Goal: Task Accomplishment & Management: Manage account settings

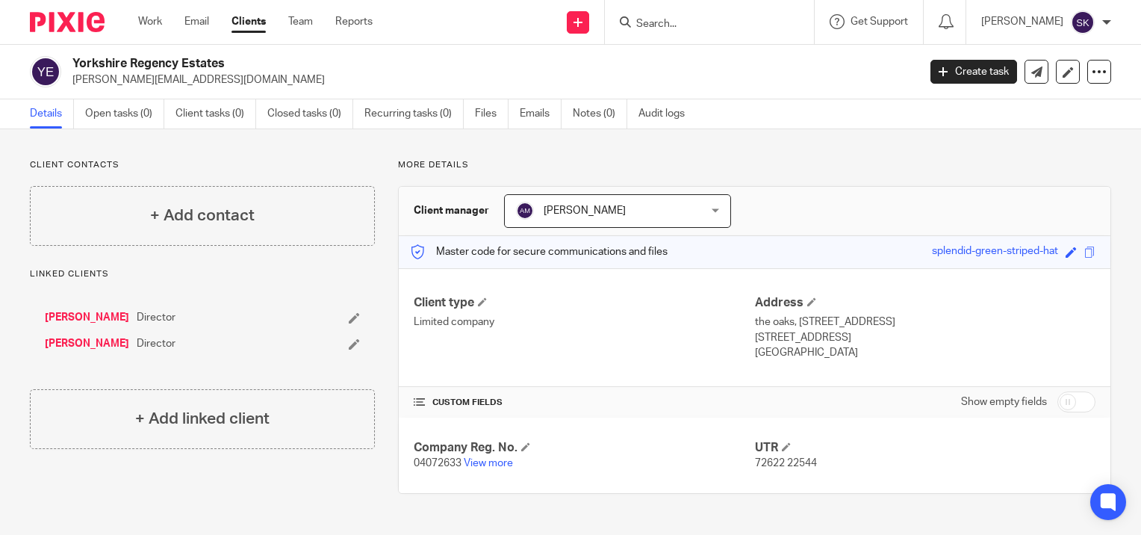
click at [679, 22] on input "Search" at bounding box center [702, 24] width 134 height 13
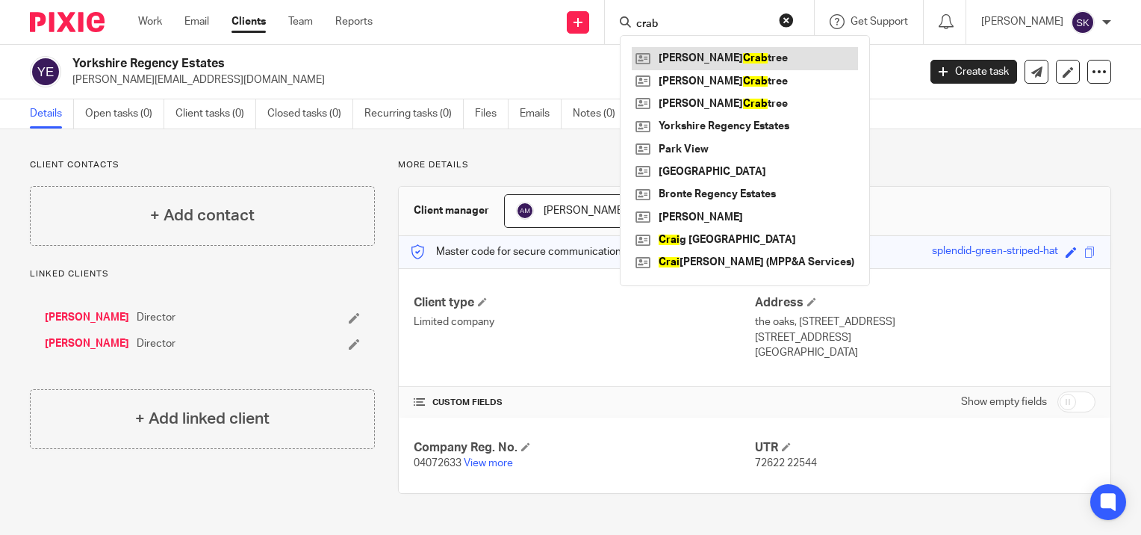
type input "crab"
click at [683, 57] on link at bounding box center [745, 58] width 226 height 22
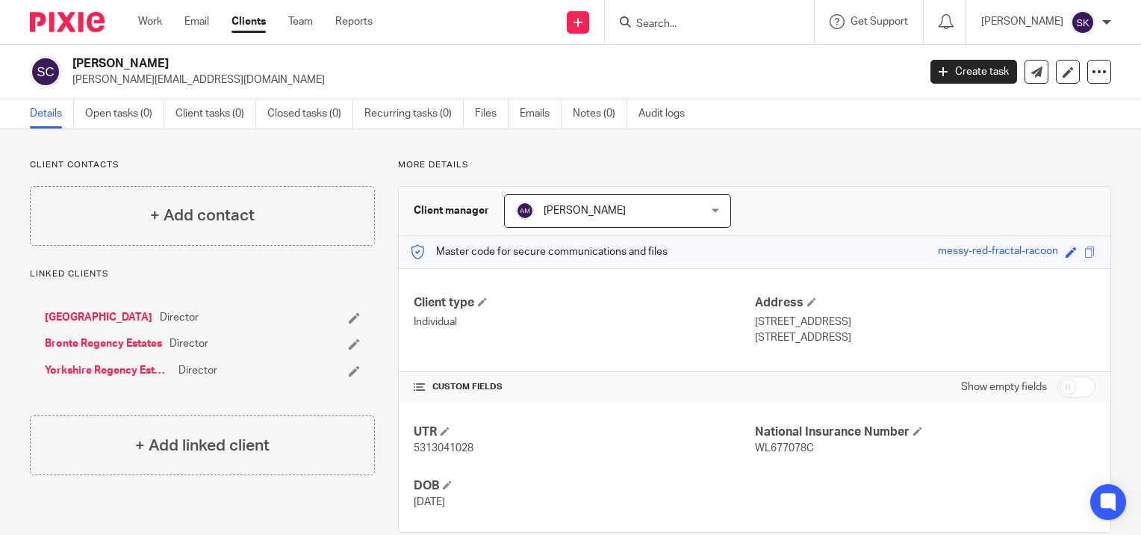
click at [466, 445] on span "5313041028" at bounding box center [444, 448] width 60 height 10
copy span "5313041028"
click at [104, 314] on link "[GEOGRAPHIC_DATA]" at bounding box center [99, 317] width 108 height 15
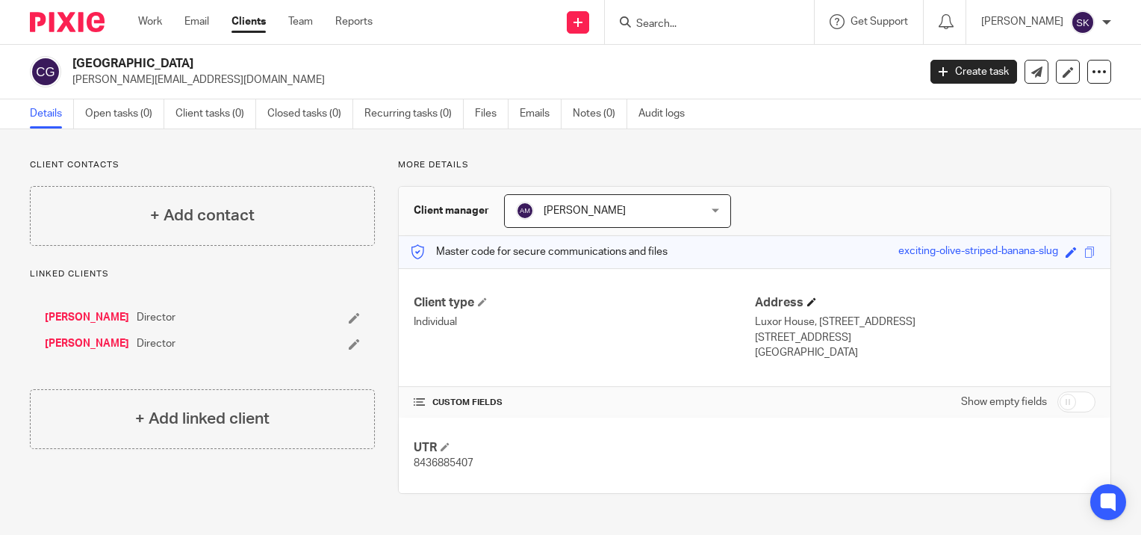
click at [799, 301] on h4 "Address" at bounding box center [925, 303] width 341 height 16
click at [812, 300] on h4 "Address" at bounding box center [925, 303] width 341 height 16
click at [807, 300] on span at bounding box center [811, 301] width 9 height 9
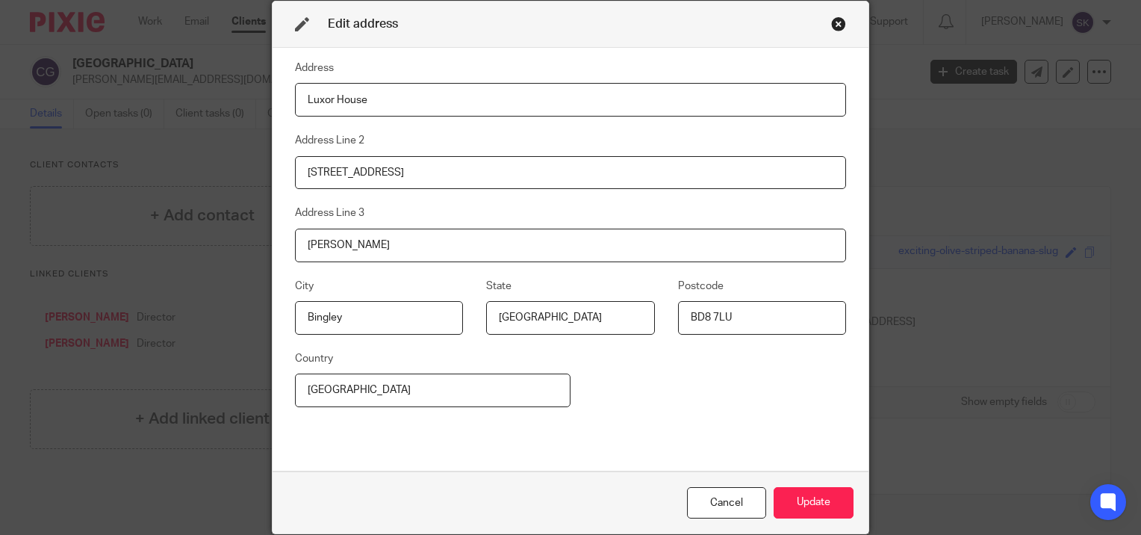
click at [455, 105] on input "Luxor House" at bounding box center [570, 100] width 551 height 34
type input "The Oaks"
click at [779, 496] on button "Update" at bounding box center [814, 503] width 80 height 32
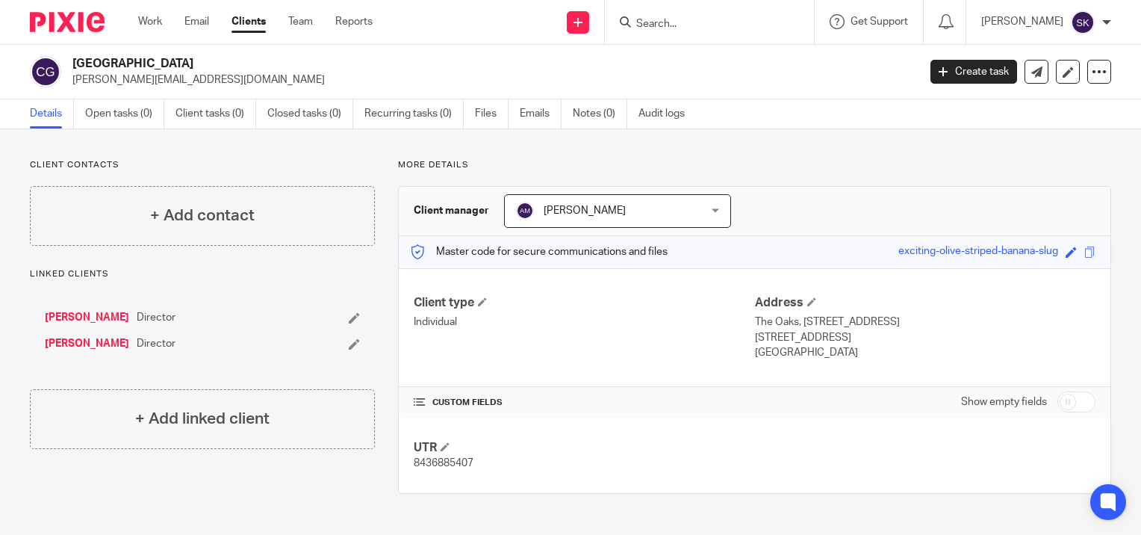
click at [704, 27] on input "Search" at bounding box center [702, 24] width 134 height 13
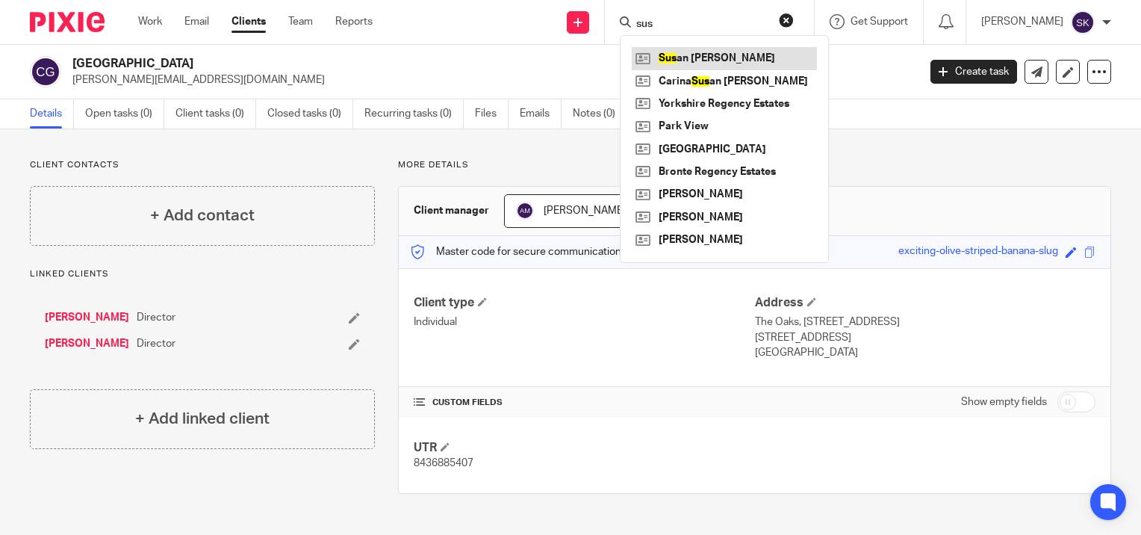
type input "sus"
click at [710, 57] on link at bounding box center [724, 58] width 185 height 22
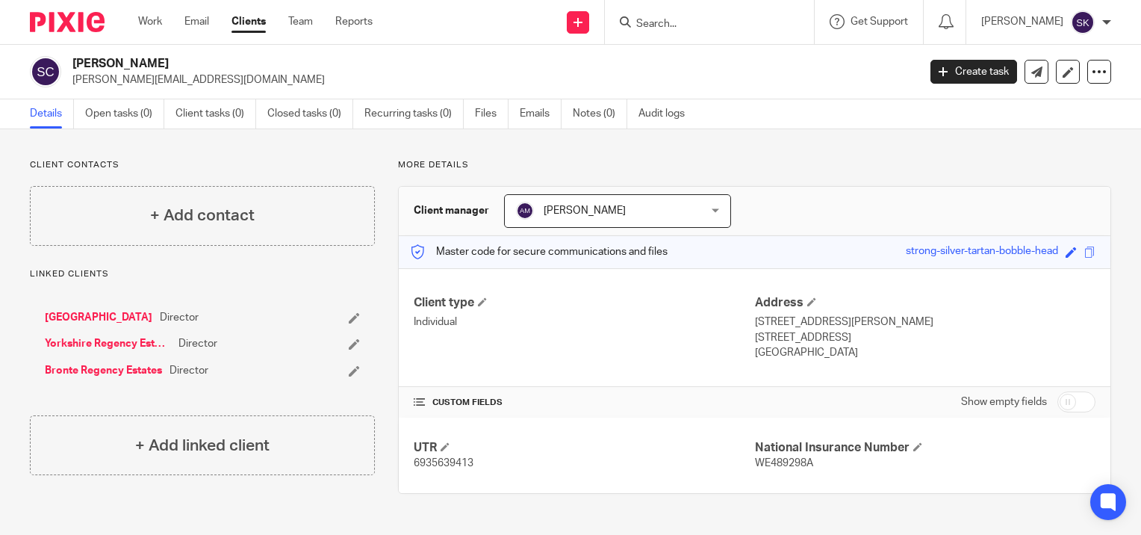
click at [464, 463] on span "6935639413" at bounding box center [444, 463] width 60 height 10
copy span "6935639413"
click at [726, 24] on input "Search" at bounding box center [702, 24] width 134 height 13
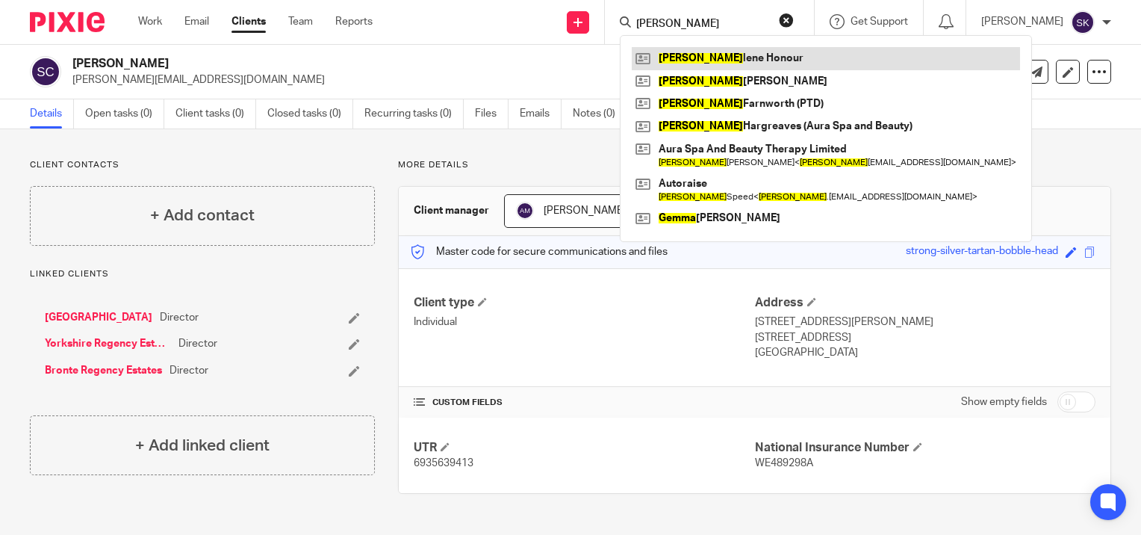
type input "emma"
click at [736, 53] on link at bounding box center [826, 58] width 388 height 22
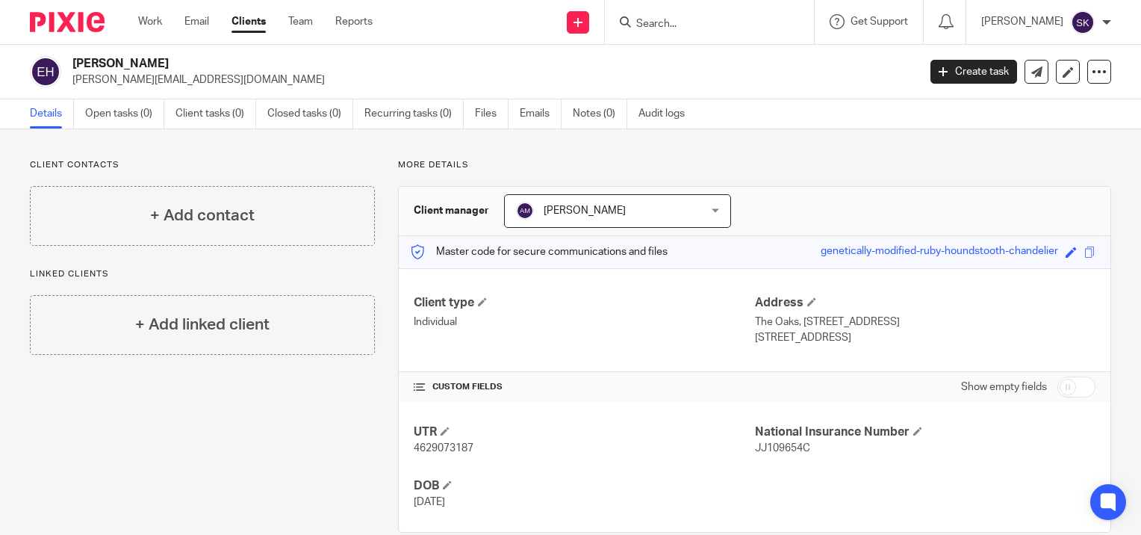
click at [683, 20] on input "Search" at bounding box center [702, 24] width 134 height 13
click at [745, 18] on input "Search" at bounding box center [702, 24] width 134 height 13
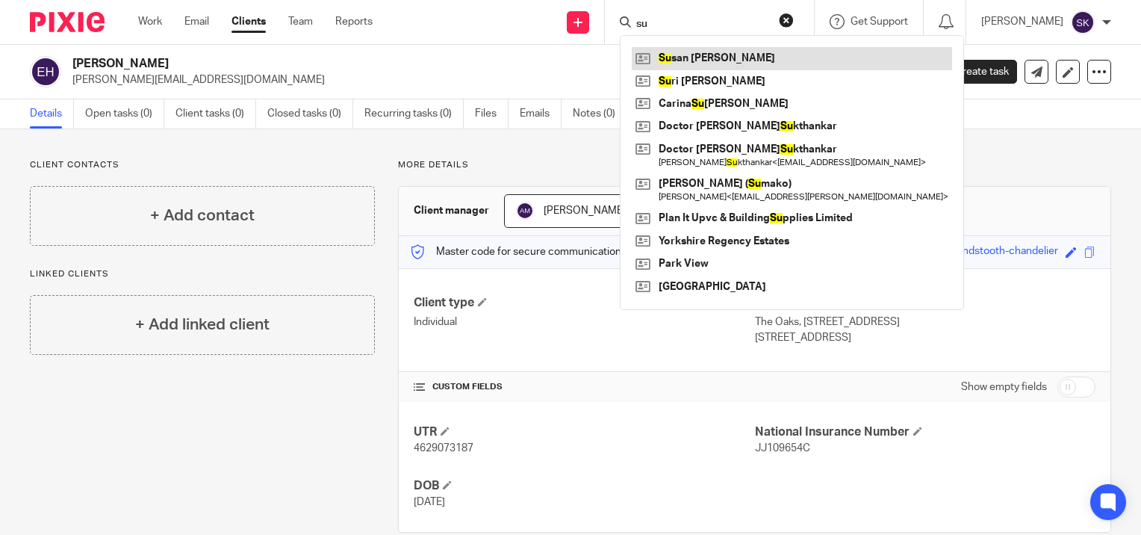
type input "su"
click at [722, 57] on link at bounding box center [792, 58] width 320 height 22
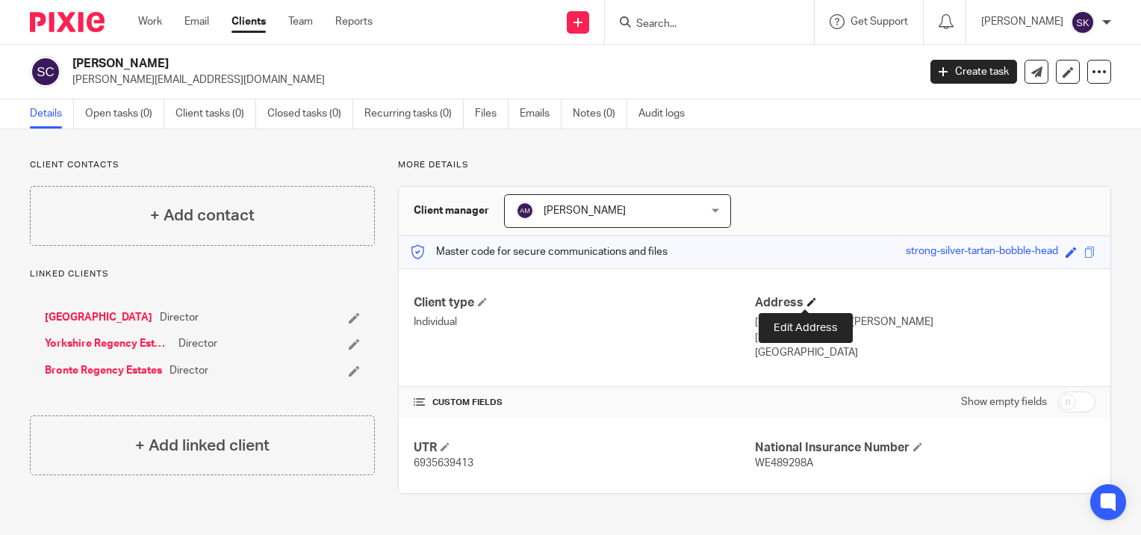
click at [809, 303] on span at bounding box center [811, 301] width 9 height 9
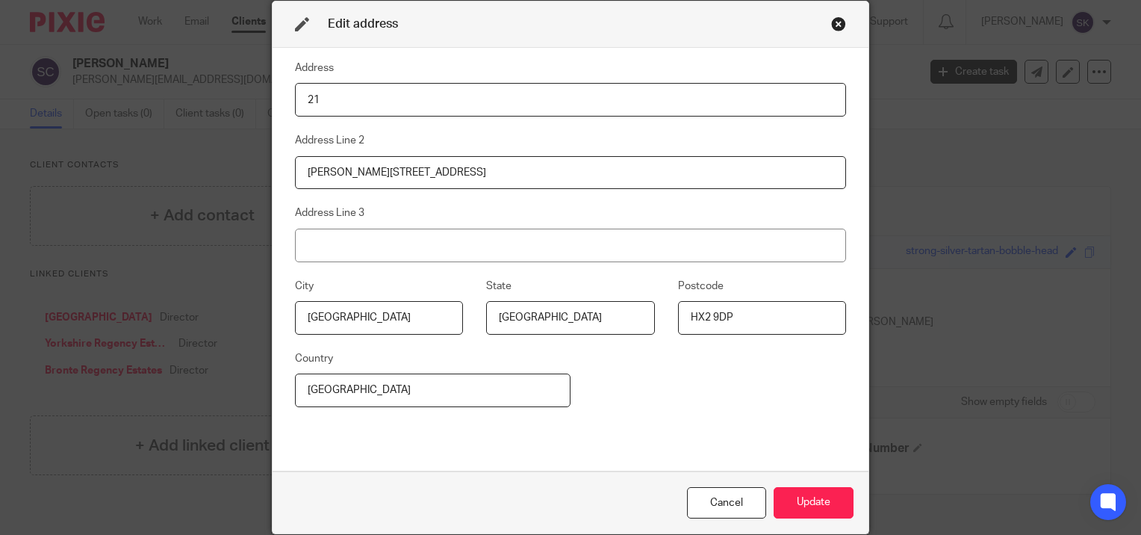
type input "2"
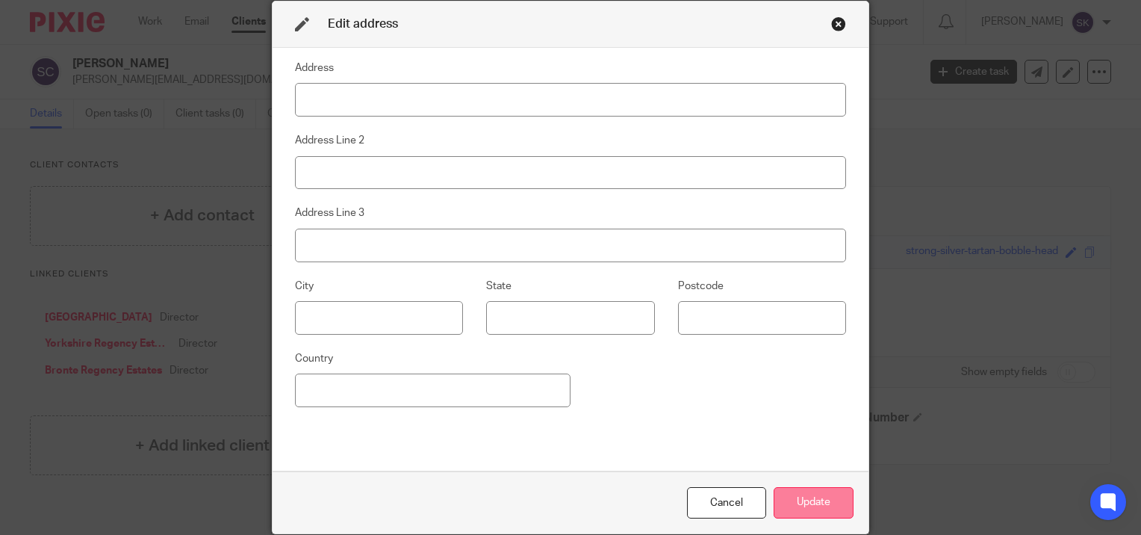
click at [814, 488] on button "Update" at bounding box center [814, 503] width 80 height 32
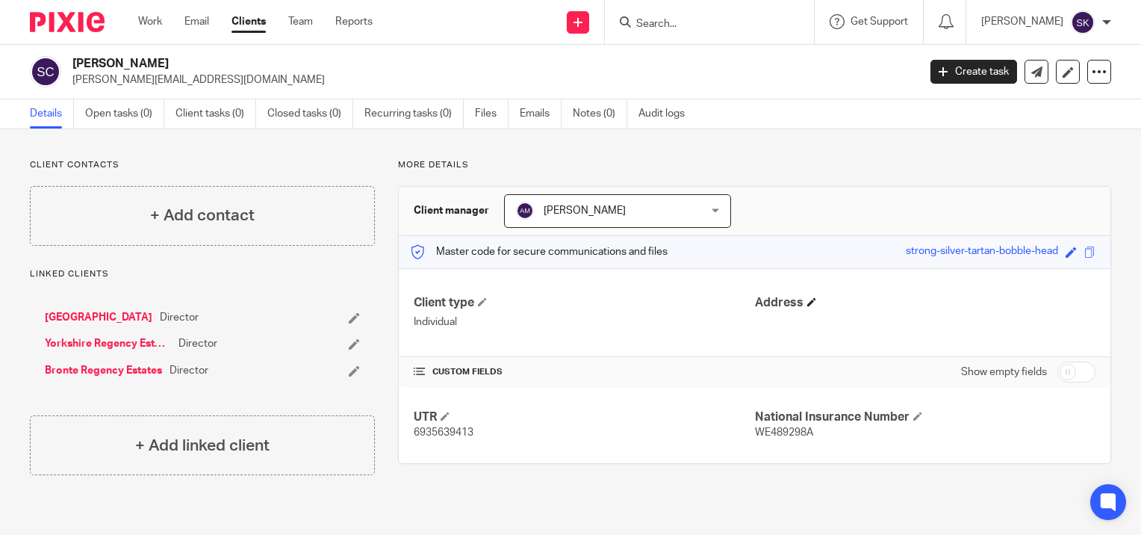
click at [807, 304] on span at bounding box center [811, 301] width 9 height 9
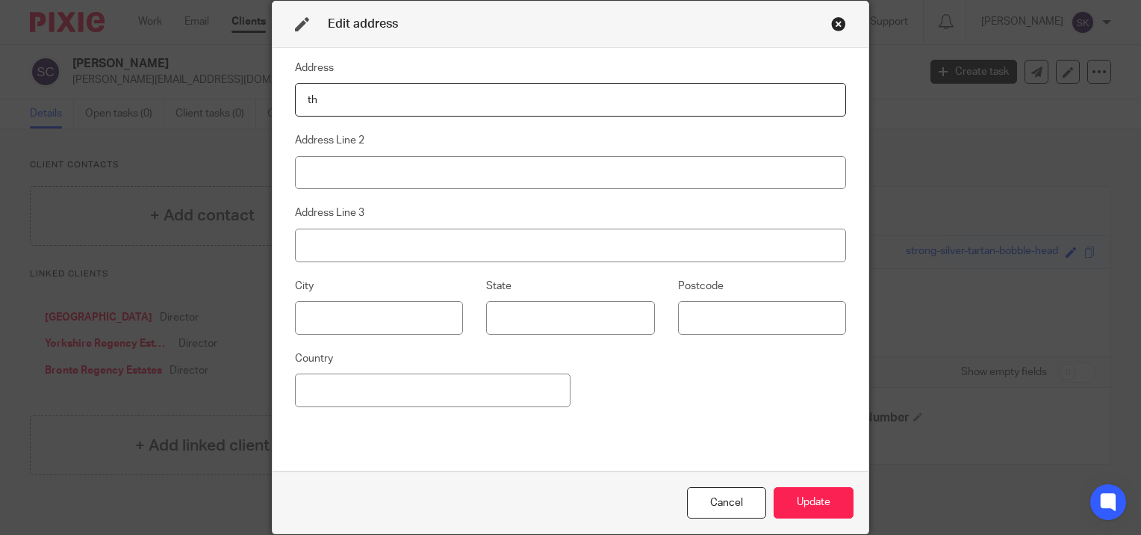
type input "The Oaks"
type input "57 EFFINGHAM ROAD"
type input "Harden"
type input "Bingley"
type input "West Yorkshire"
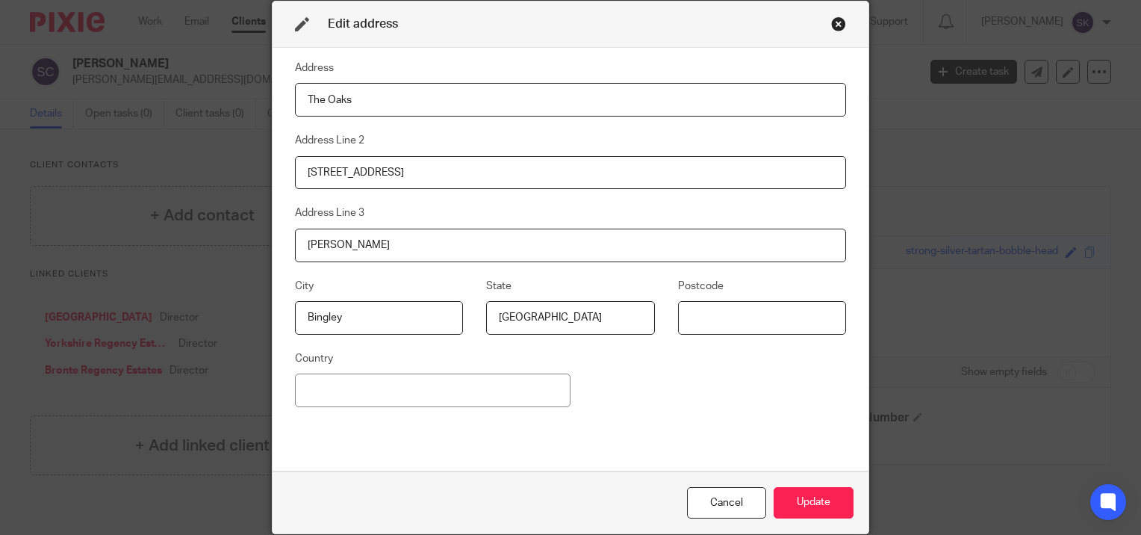
type input "BD8 7LU"
type input "United Kingdom"
click at [800, 496] on button "Update" at bounding box center [814, 503] width 80 height 32
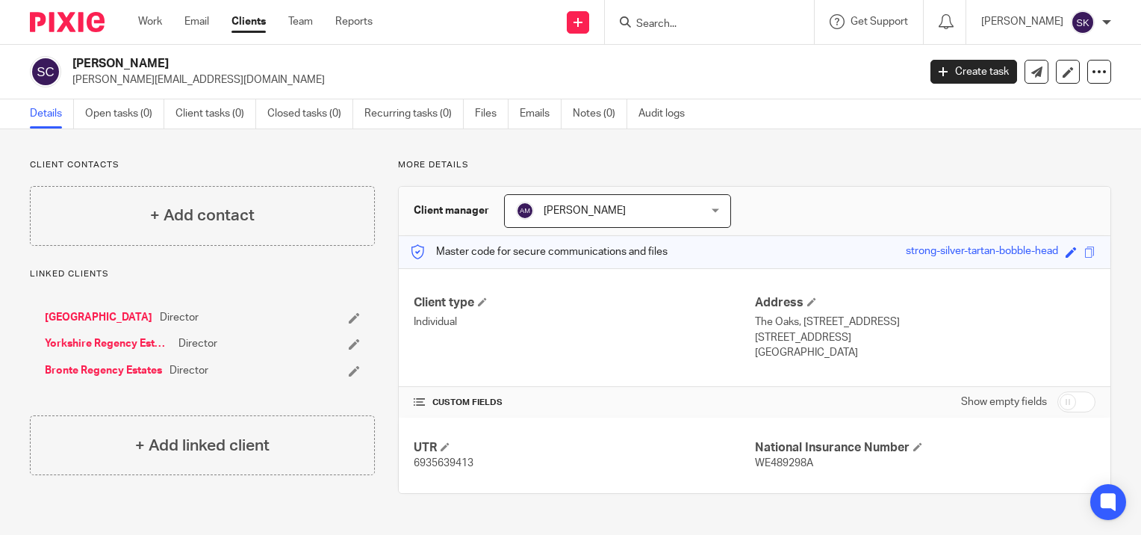
click at [877, 328] on p "The Oaks, 57 EFFINGHAM ROAD, Harden" at bounding box center [925, 321] width 341 height 15
drag, startPoint x: 899, startPoint y: 334, endPoint x: 860, endPoint y: 332, distance: 38.9
click at [860, 332] on p "Bingley, West Yorkshire, BD8 7LU" at bounding box center [925, 337] width 341 height 15
copy p "BD8 7LU"
click at [763, 370] on div "Client type Individual Address The Oaks, 57 EFFINGHAM ROAD, Harden Bingley, Wes…" at bounding box center [755, 328] width 712 height 120
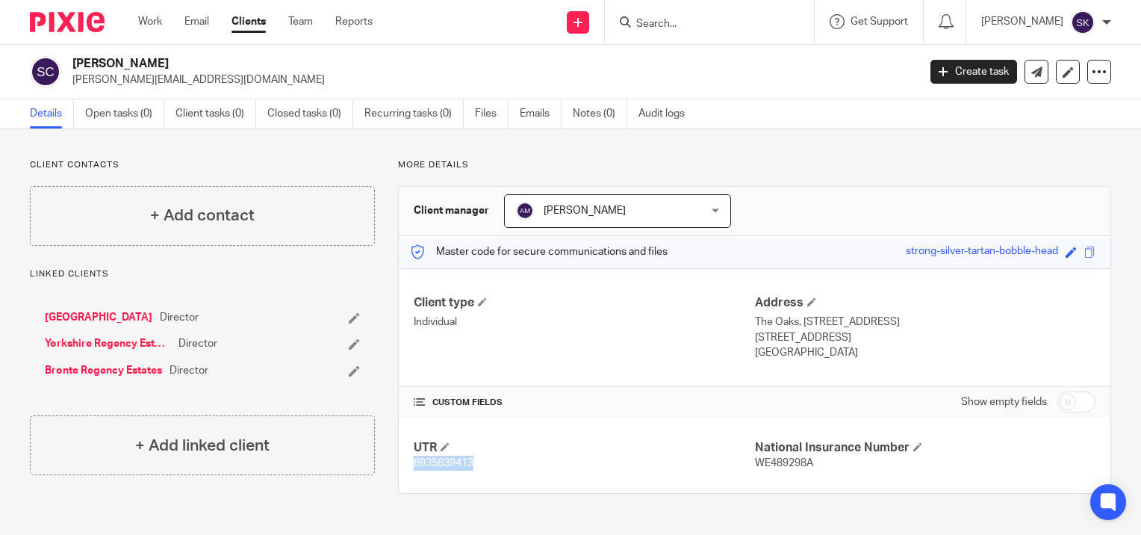
drag, startPoint x: 477, startPoint y: 465, endPoint x: 412, endPoint y: 469, distance: 65.1
click at [414, 469] on p "6935639413" at bounding box center [584, 463] width 341 height 15
copy span "6935639413"
click at [663, 23] on input "Search" at bounding box center [702, 24] width 134 height 13
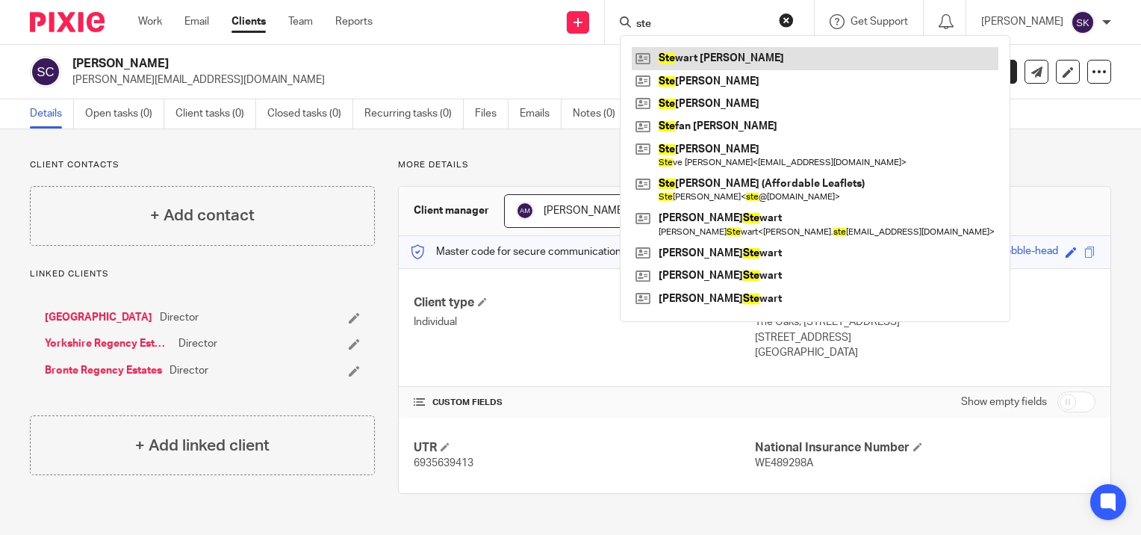
type input "ste"
click at [681, 56] on link at bounding box center [815, 58] width 367 height 22
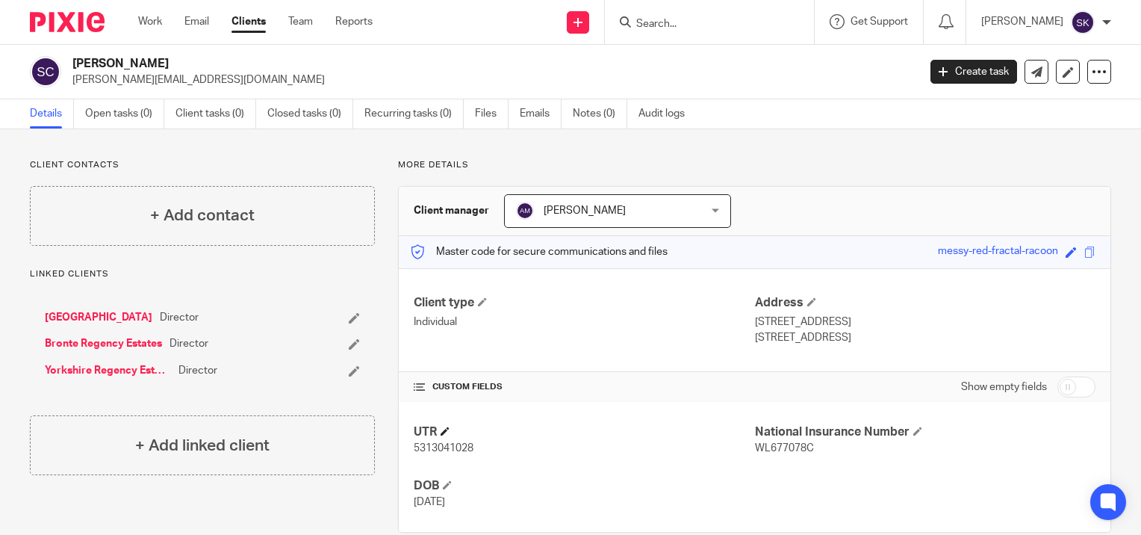
click at [445, 424] on h4 "UTR" at bounding box center [584, 432] width 341 height 16
click at [444, 434] on span at bounding box center [445, 431] width 9 height 9
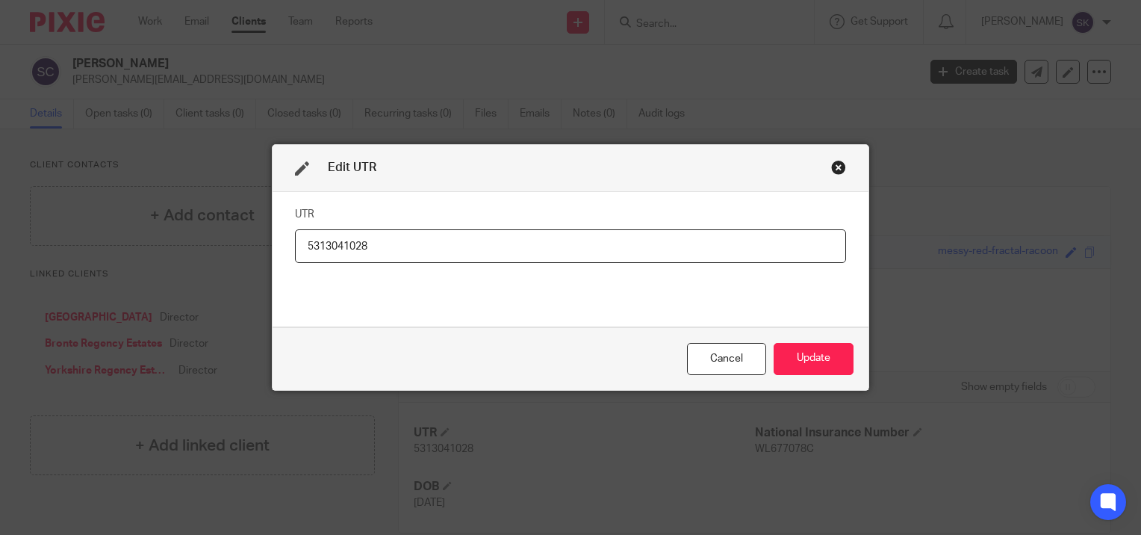
click at [432, 245] on input "5313041028" at bounding box center [570, 246] width 551 height 34
type input "6882641924"
click at [825, 353] on button "Update" at bounding box center [814, 359] width 80 height 32
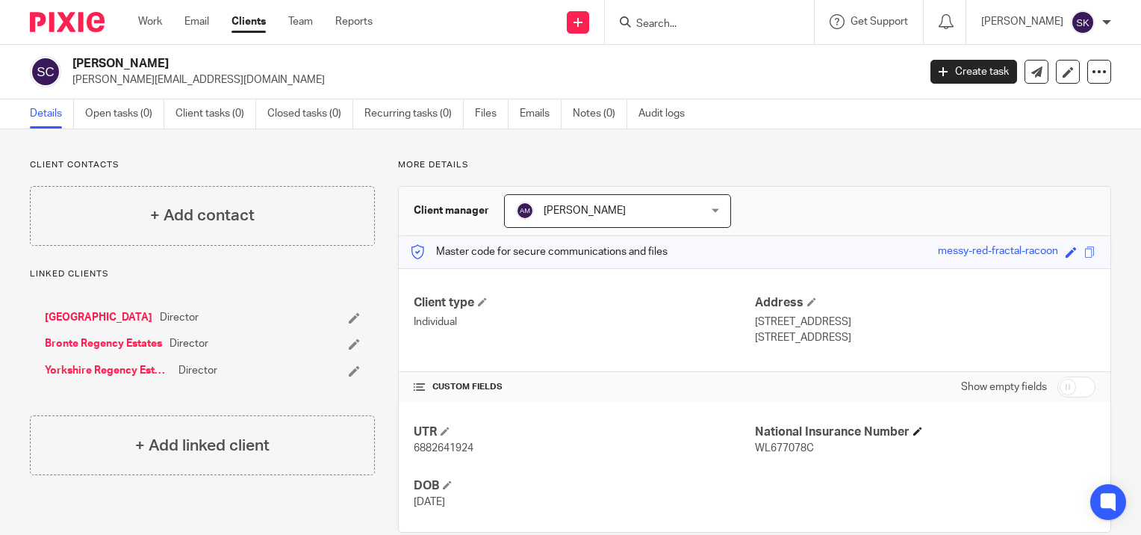
click at [910, 435] on h4 "National Insurance Number" at bounding box center [925, 432] width 341 height 16
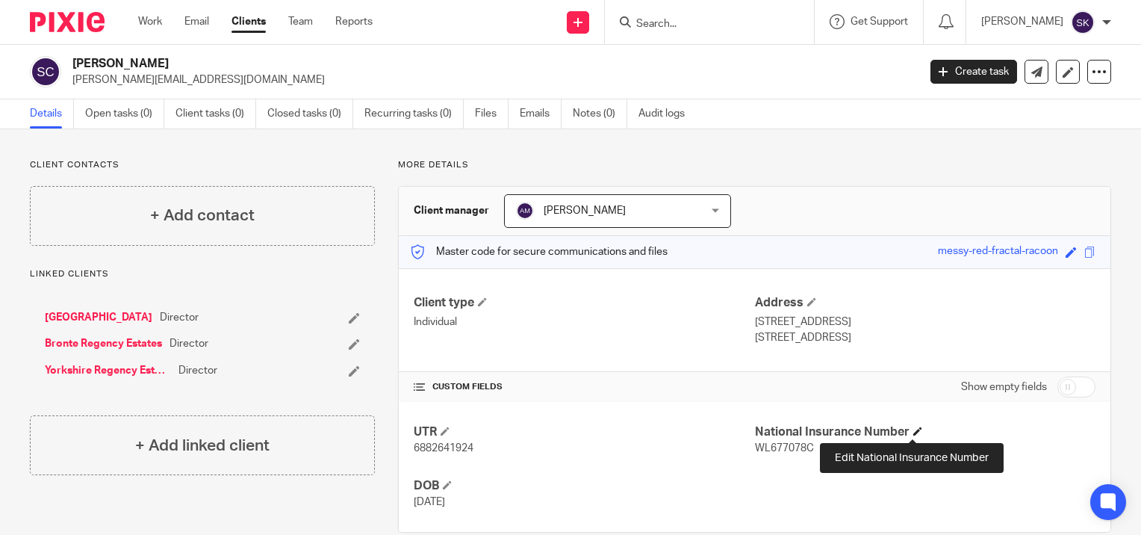
click at [914, 427] on span at bounding box center [918, 431] width 9 height 9
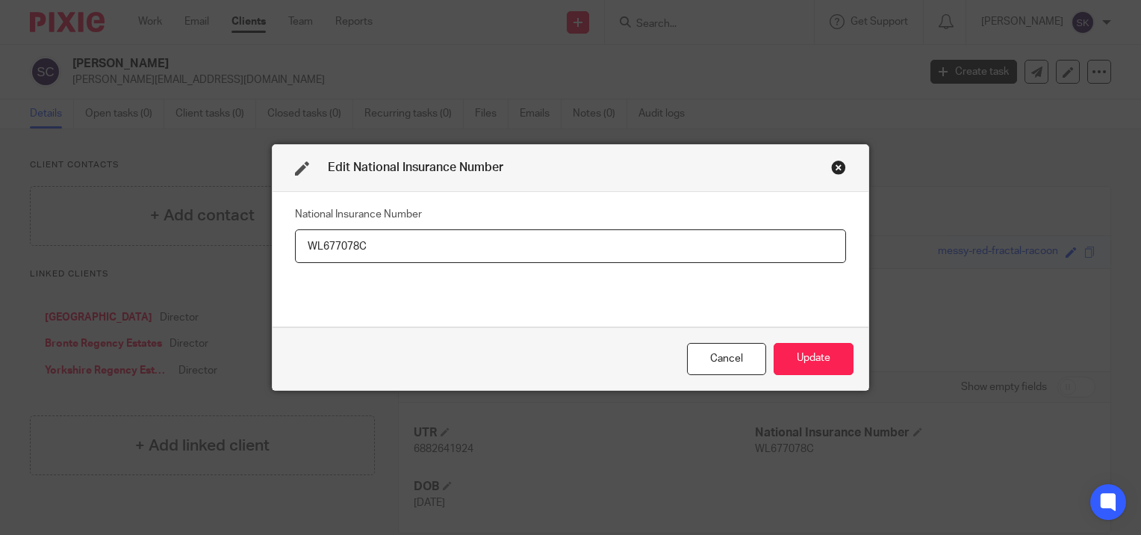
click at [610, 238] on input "WL677078C" at bounding box center [570, 246] width 551 height 34
type input "YY 74 03 39 B"
click at [817, 365] on button "Update" at bounding box center [814, 359] width 80 height 32
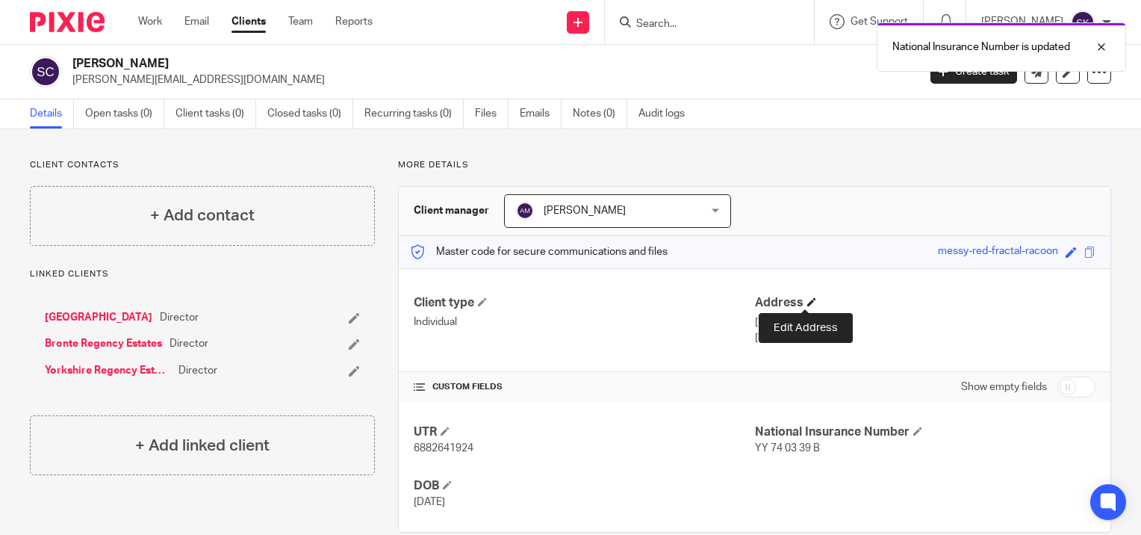
click at [810, 298] on span at bounding box center [811, 301] width 9 height 9
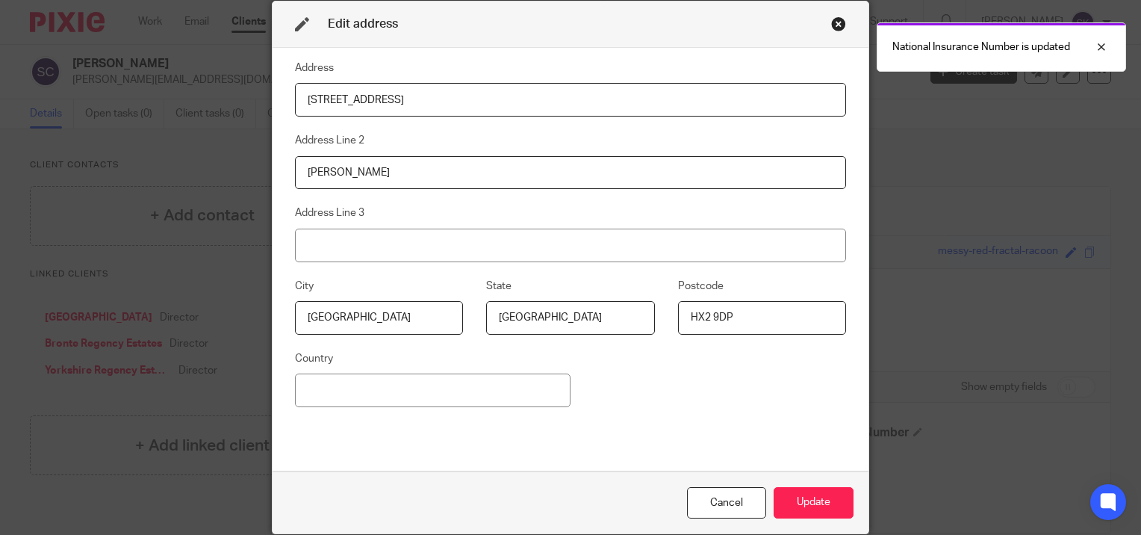
click at [556, 108] on input "21 Moor Lane" at bounding box center [570, 100] width 551 height 34
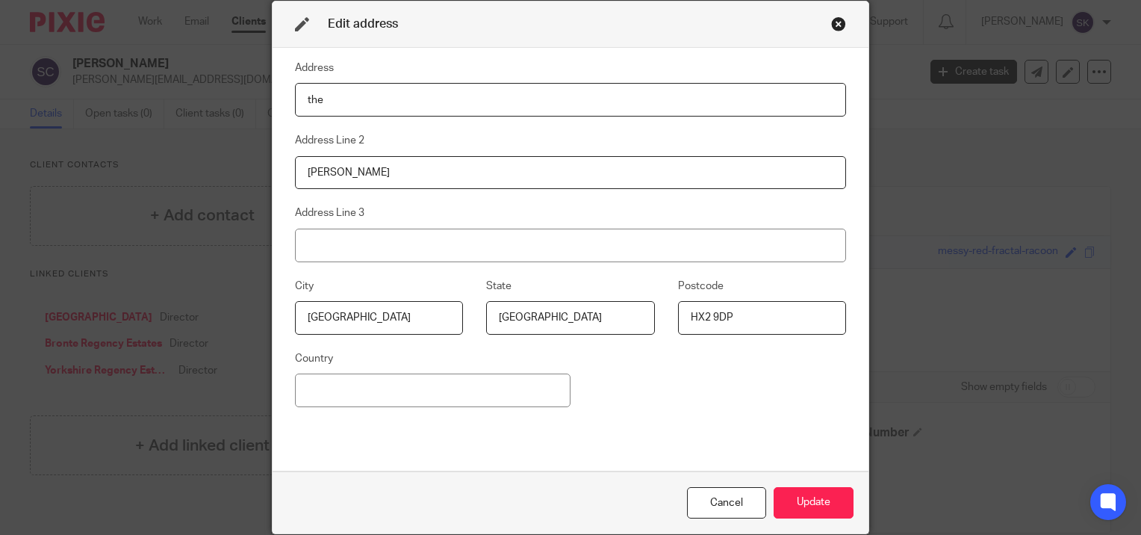
type input "The Oaks"
type input "Harden"
type input "United Kingdom"
click at [477, 176] on input "Illingworth" at bounding box center [570, 173] width 551 height 34
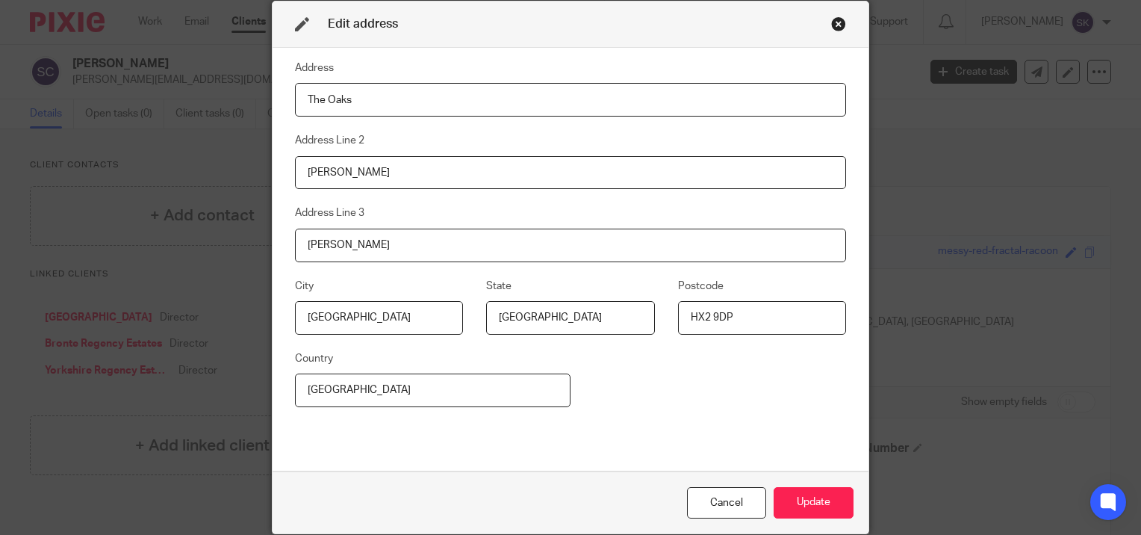
click at [477, 176] on input "Illingworth" at bounding box center [570, 173] width 551 height 34
click at [421, 308] on input "Halifax" at bounding box center [379, 318] width 168 height 34
click at [819, 505] on button "Update" at bounding box center [814, 503] width 80 height 32
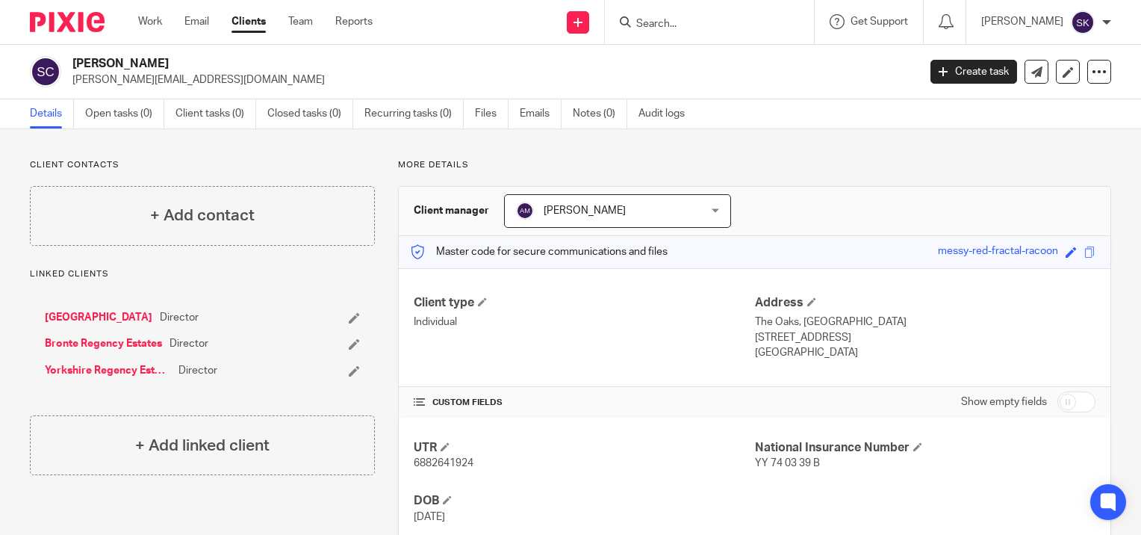
click at [460, 463] on span "6882641924" at bounding box center [444, 463] width 60 height 10
copy span "6882641924"
click at [807, 302] on span at bounding box center [811, 301] width 9 height 9
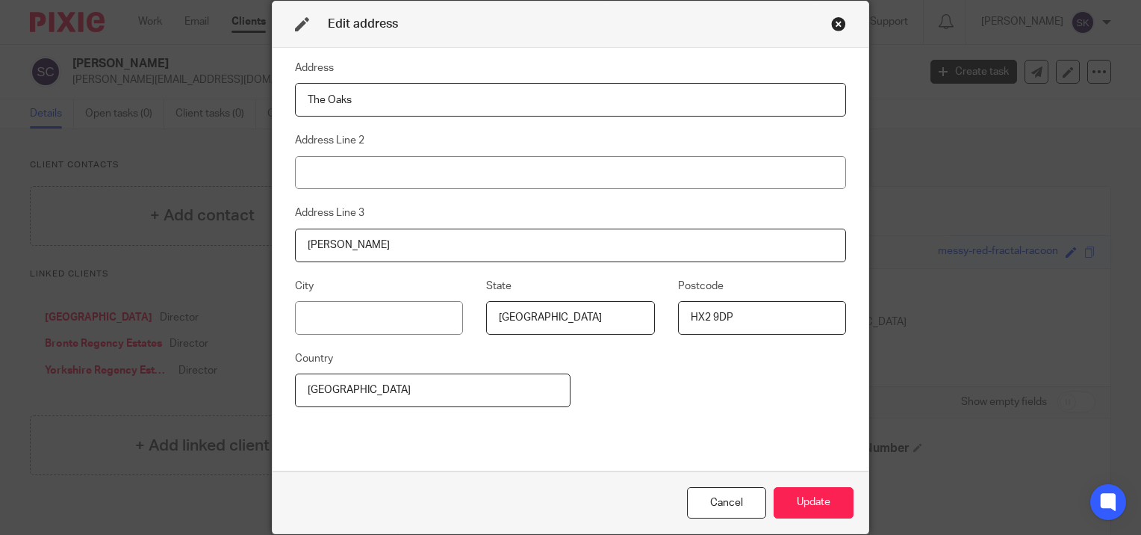
click at [807, 314] on input "HX2 9DP" at bounding box center [762, 318] width 168 height 34
type input "BD8 7LU"
click at [810, 488] on button "Update" at bounding box center [814, 503] width 80 height 32
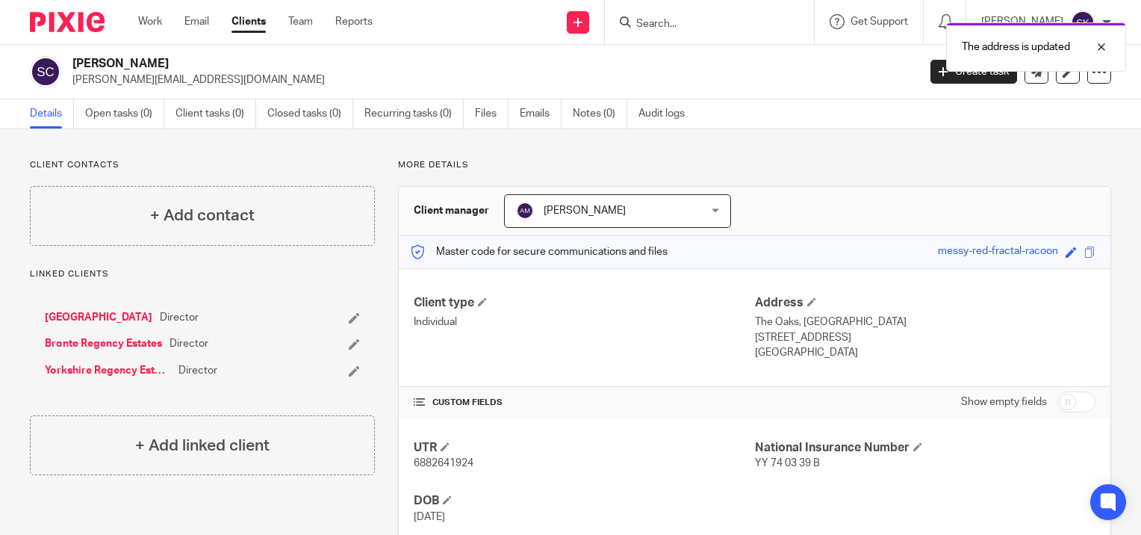
drag, startPoint x: 870, startPoint y: 335, endPoint x: 818, endPoint y: 339, distance: 52.5
click at [818, 339] on p "West Yorkshire, BD8 7LU" at bounding box center [925, 337] width 341 height 15
copy p "BD8 7LU"
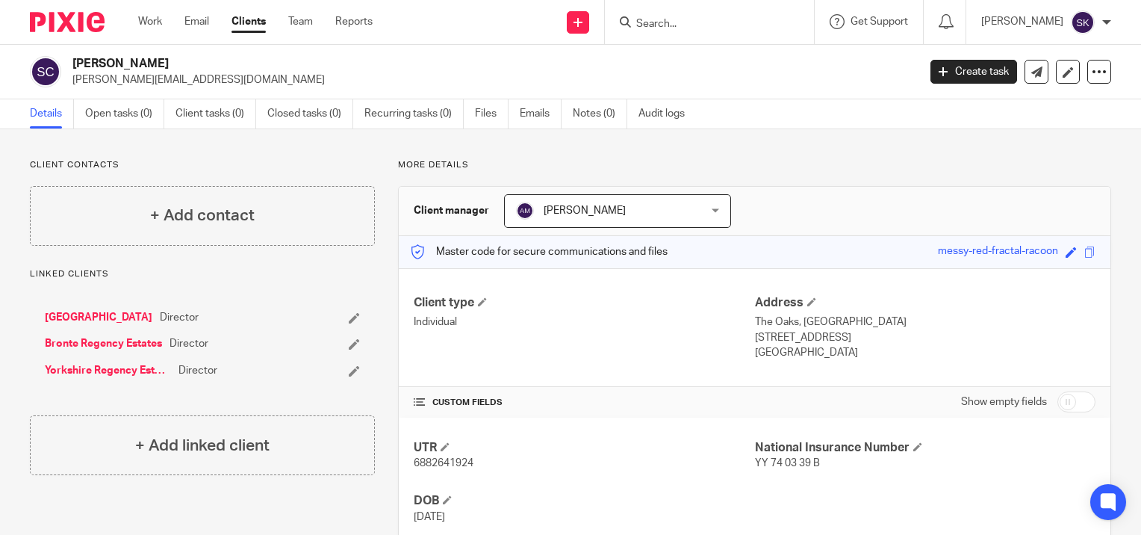
click at [429, 464] on span "6882641924" at bounding box center [444, 463] width 60 height 10
copy span "6882641924"
click at [798, 298] on h4 "Address" at bounding box center [925, 303] width 341 height 16
click at [807, 302] on span at bounding box center [811, 301] width 9 height 9
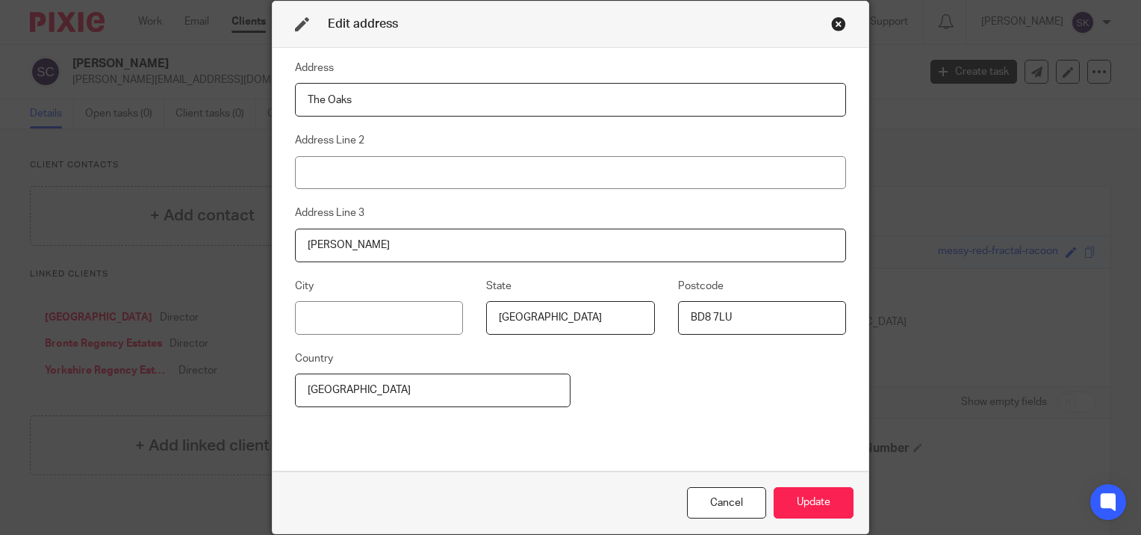
click at [773, 311] on input "BD8 7LU" at bounding box center [762, 318] width 168 height 34
drag, startPoint x: 784, startPoint y: 311, endPoint x: 598, endPoint y: 295, distance: 187.5
click at [598, 295] on div "City State West Yorkshire Postcode BD16 1LQ" at bounding box center [559, 313] width 574 height 72
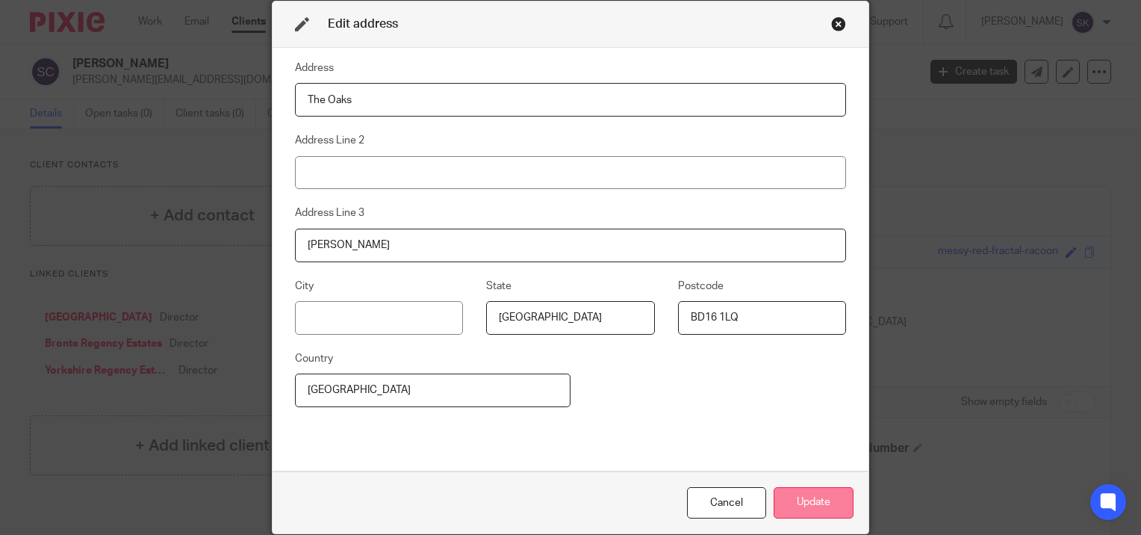
type input "BD16 1LQ"
click at [800, 498] on button "Update" at bounding box center [814, 503] width 80 height 32
